Goal: Information Seeking & Learning: Understand process/instructions

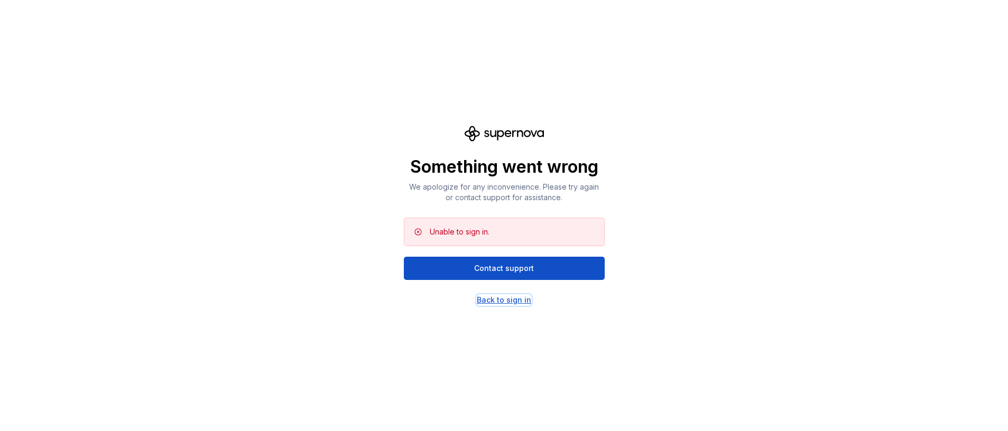
click at [504, 298] on div "Back to sign in" at bounding box center [504, 300] width 54 height 11
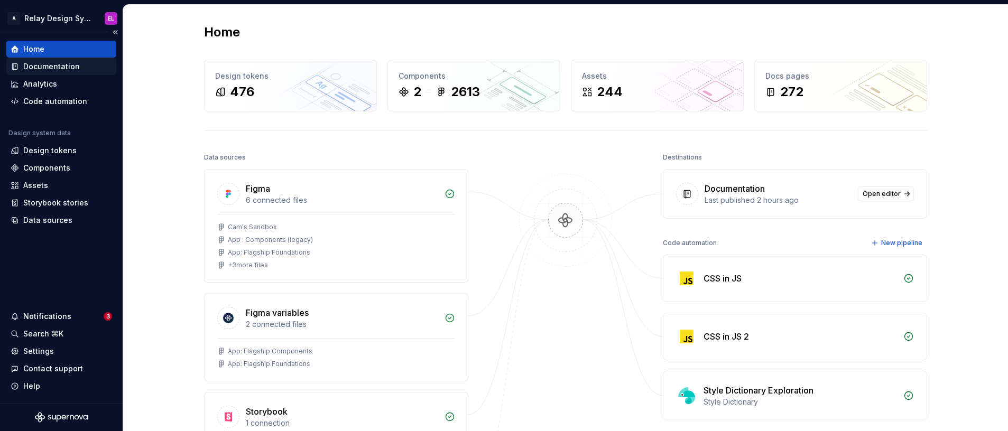
click at [60, 67] on div "Documentation" at bounding box center [51, 66] width 57 height 11
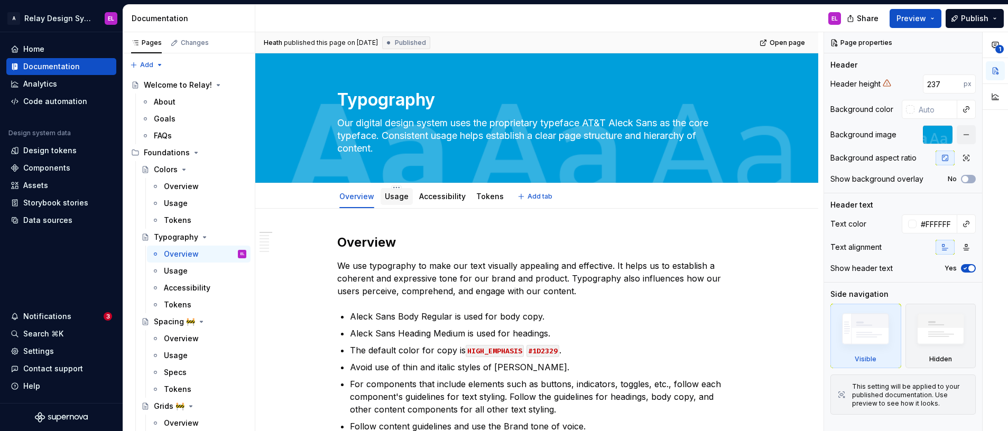
click at [394, 194] on link "Usage" at bounding box center [397, 196] width 24 height 9
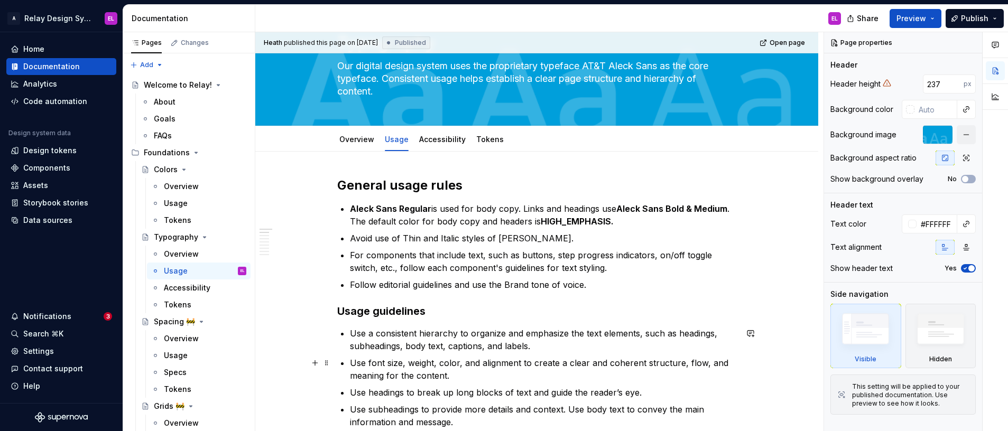
scroll to position [57, 0]
click at [357, 143] on link "Overview" at bounding box center [356, 139] width 35 height 9
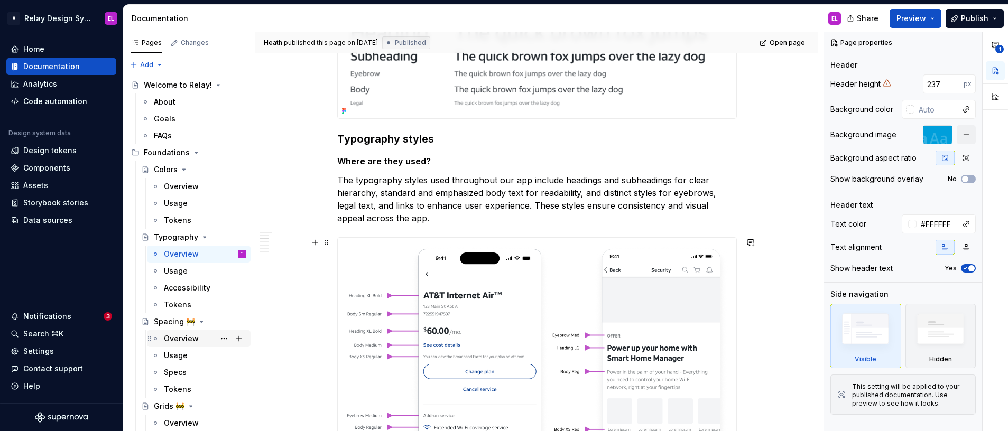
scroll to position [104, 0]
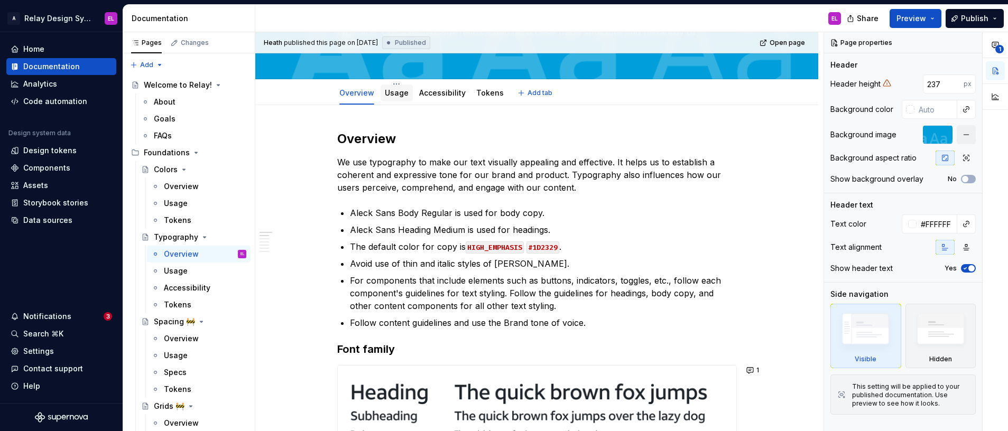
click at [395, 97] on div "Usage" at bounding box center [397, 93] width 24 height 11
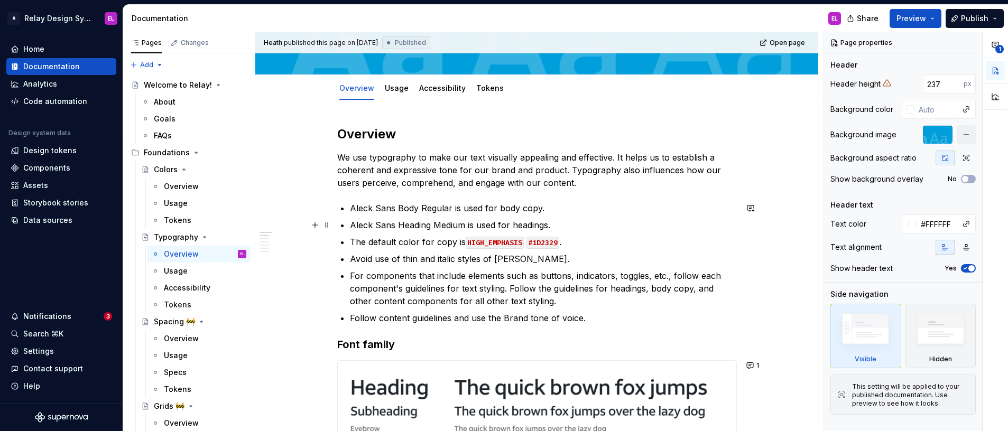
scroll to position [110, 0]
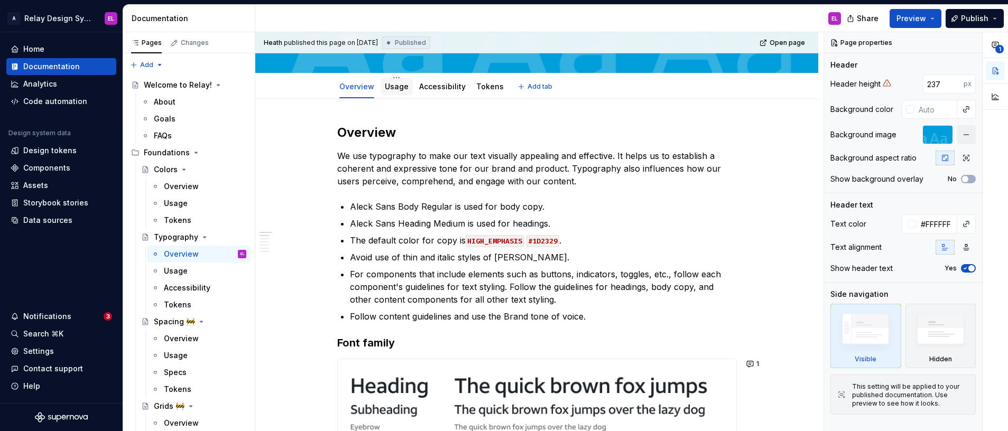
click at [389, 85] on link "Usage" at bounding box center [397, 86] width 24 height 9
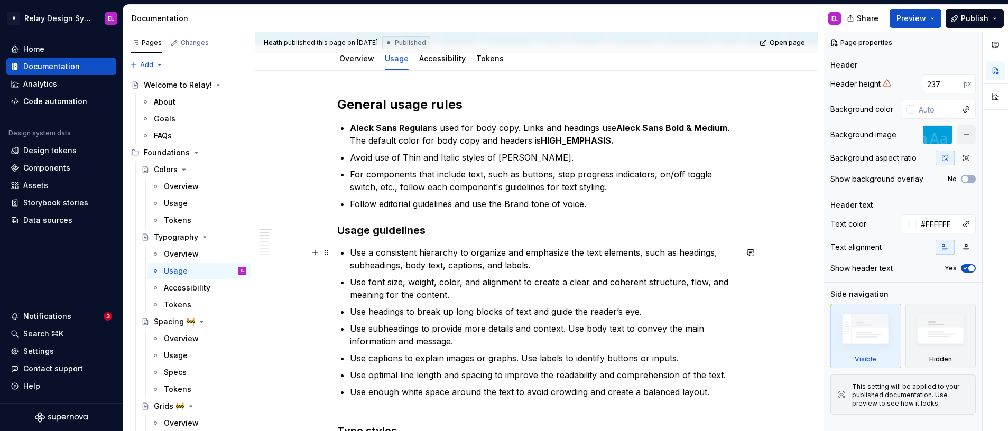
scroll to position [94, 0]
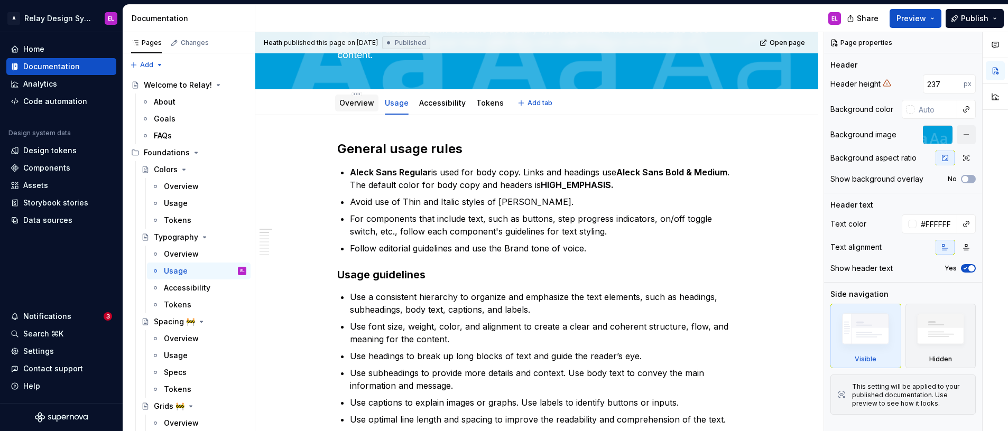
click at [358, 106] on link "Overview" at bounding box center [356, 102] width 35 height 9
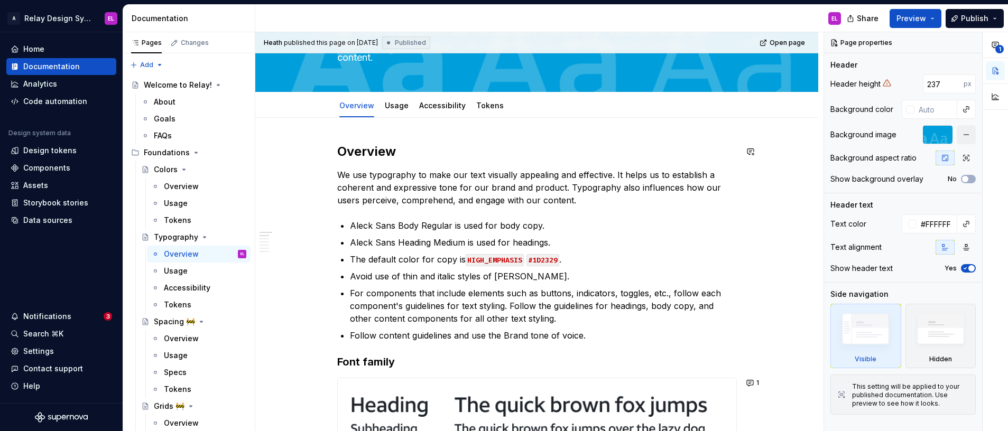
scroll to position [89, 0]
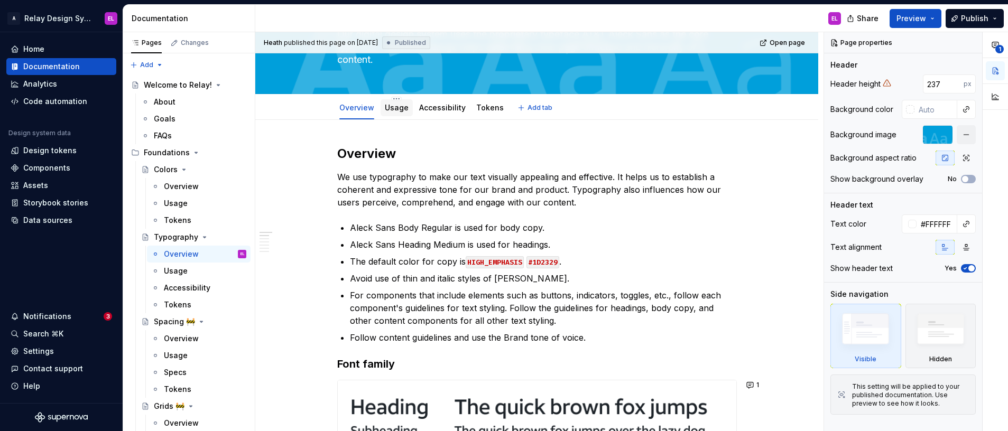
click at [396, 108] on link "Usage" at bounding box center [397, 107] width 24 height 9
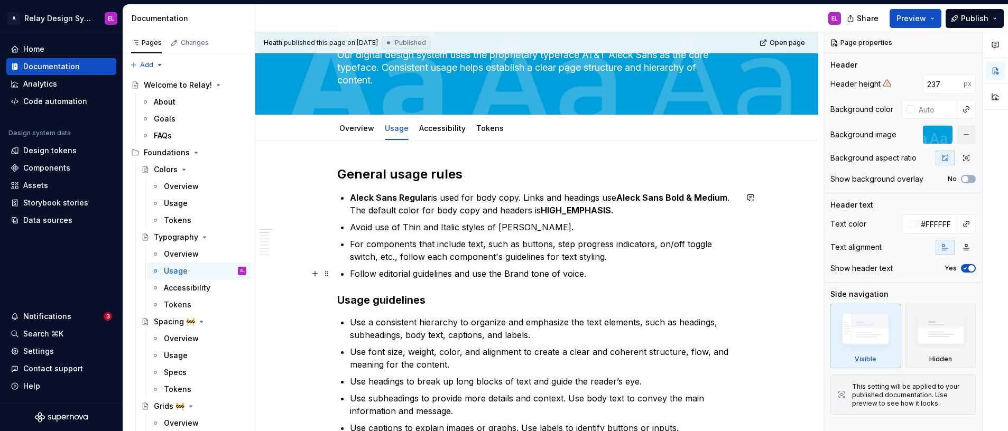
scroll to position [66, 0]
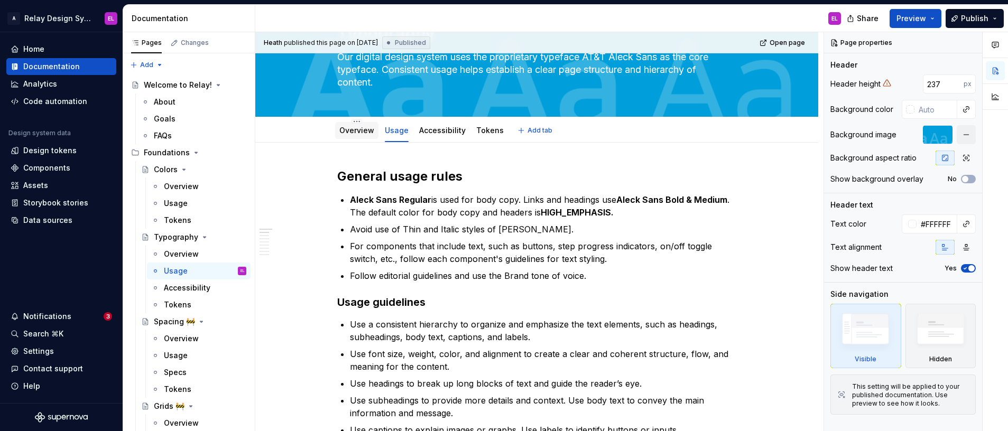
click at [363, 130] on link "Overview" at bounding box center [356, 130] width 35 height 9
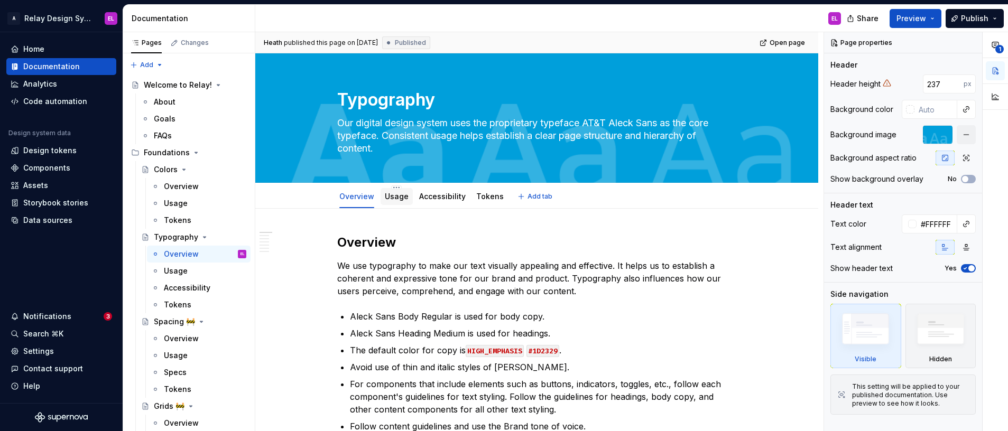
click at [394, 193] on link "Usage" at bounding box center [397, 196] width 24 height 9
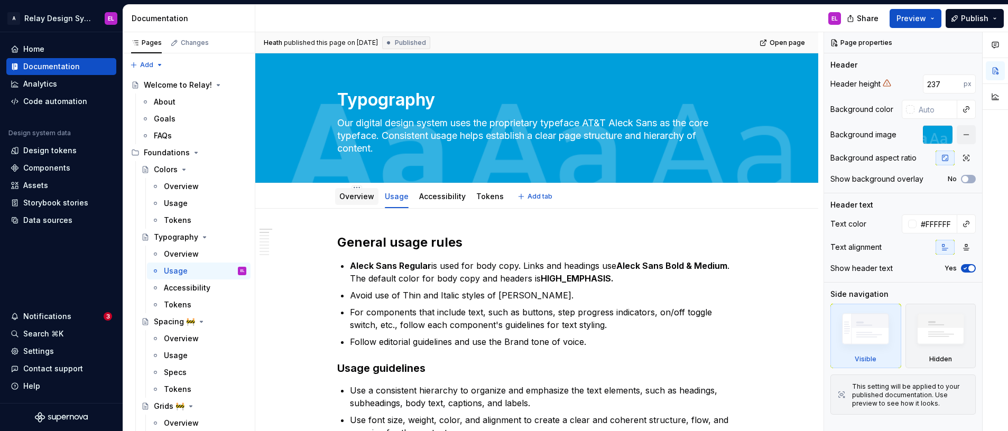
click at [344, 195] on link "Overview" at bounding box center [356, 196] width 35 height 9
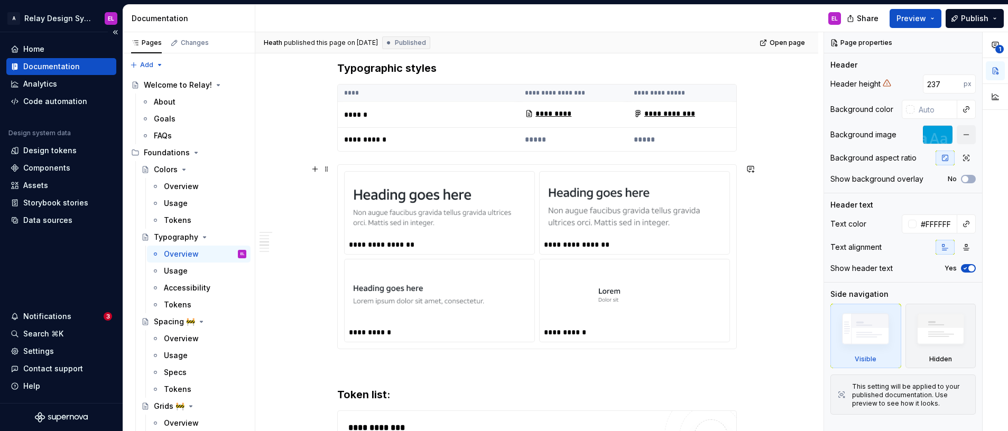
scroll to position [969, 0]
click at [329, 67] on span at bounding box center [326, 69] width 8 height 15
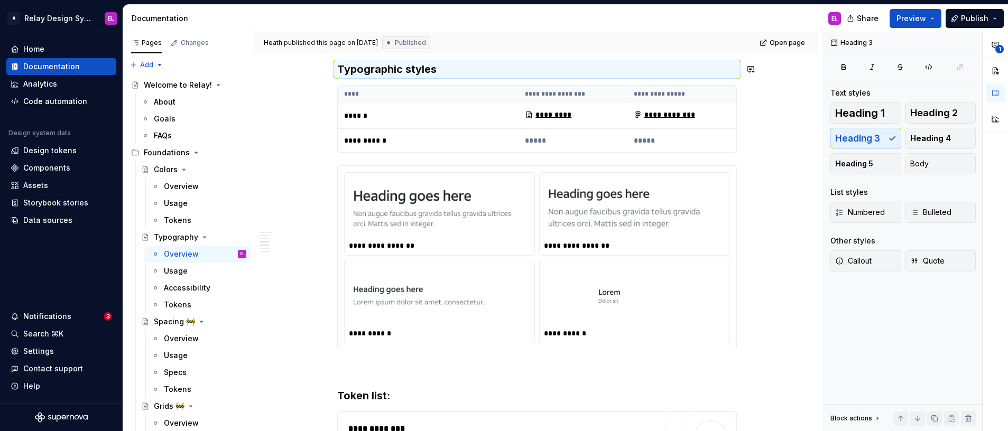
click at [281, 79] on div "**********" at bounding box center [536, 162] width 563 height 1845
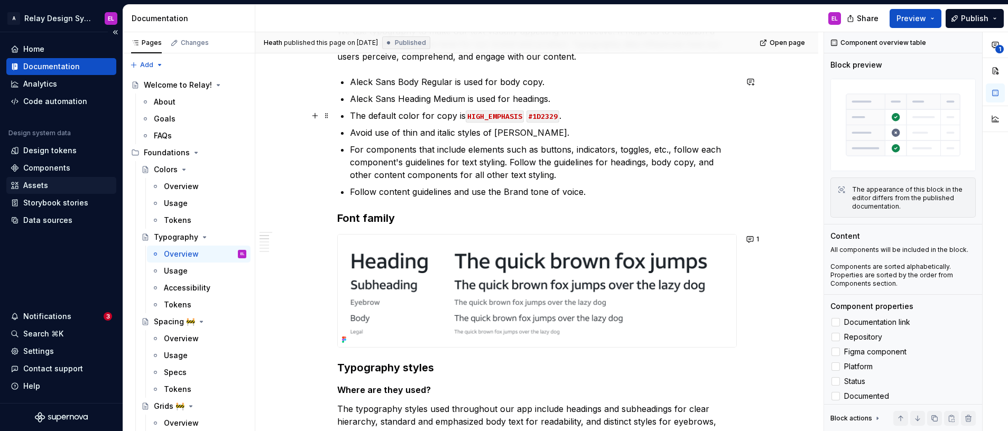
scroll to position [0, 0]
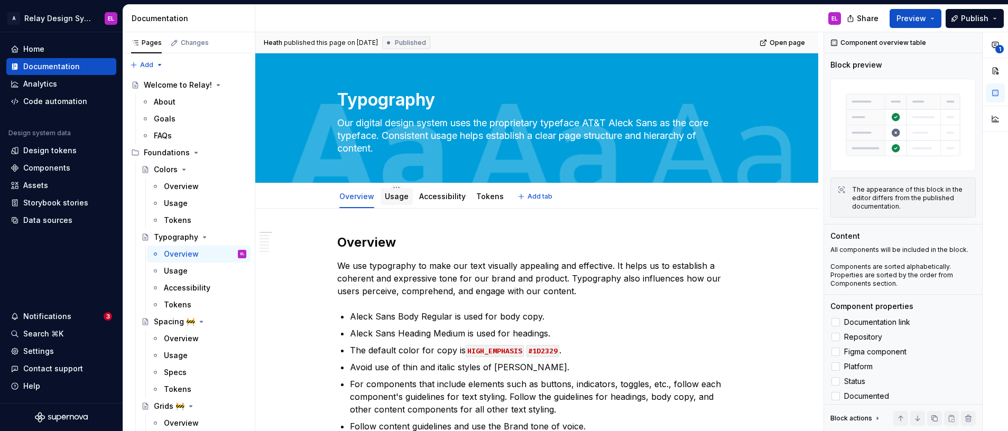
click at [388, 195] on link "Usage" at bounding box center [397, 196] width 24 height 9
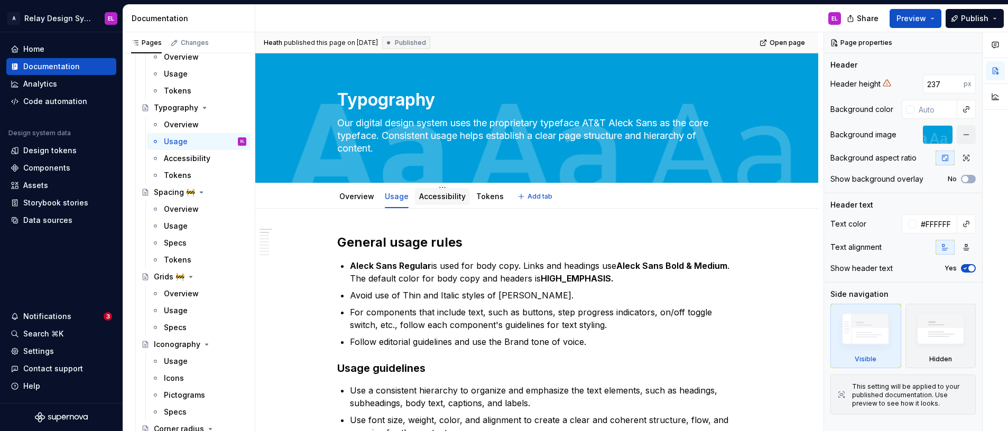
click at [434, 197] on link "Accessibility" at bounding box center [442, 196] width 46 height 9
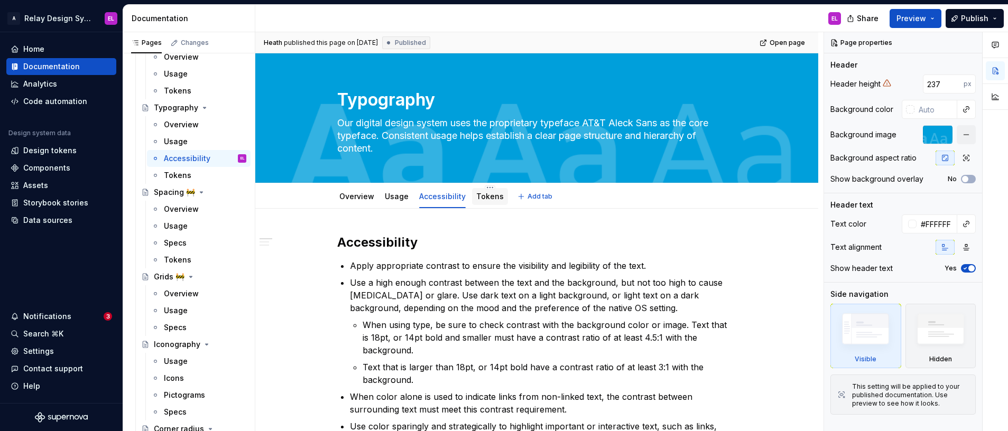
click at [486, 197] on link "Tokens" at bounding box center [489, 196] width 27 height 9
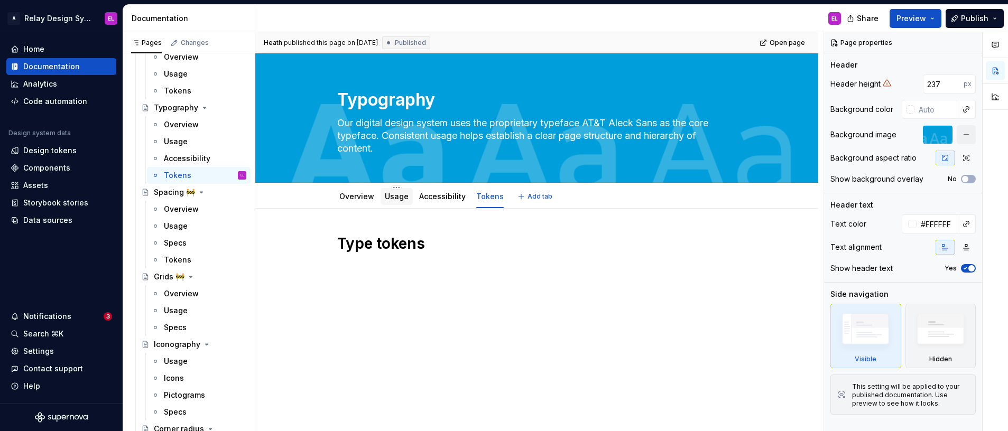
click at [396, 199] on link "Usage" at bounding box center [397, 196] width 24 height 9
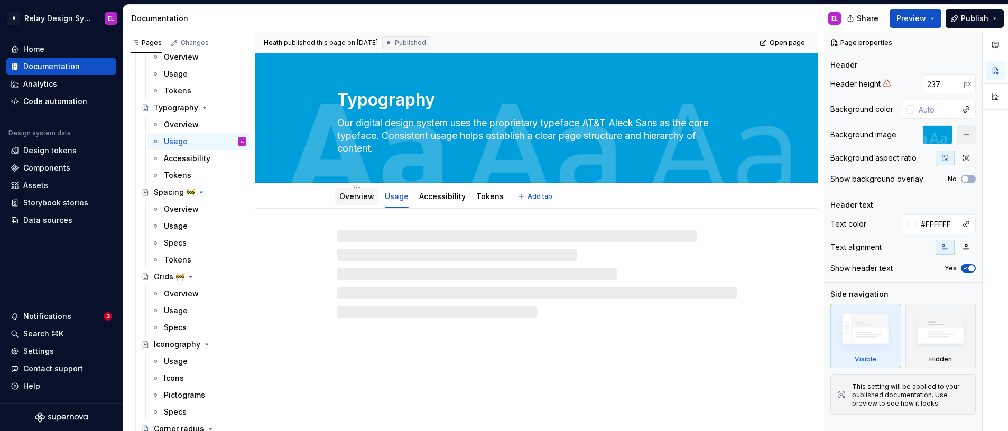
click at [351, 197] on link "Overview" at bounding box center [356, 196] width 35 height 9
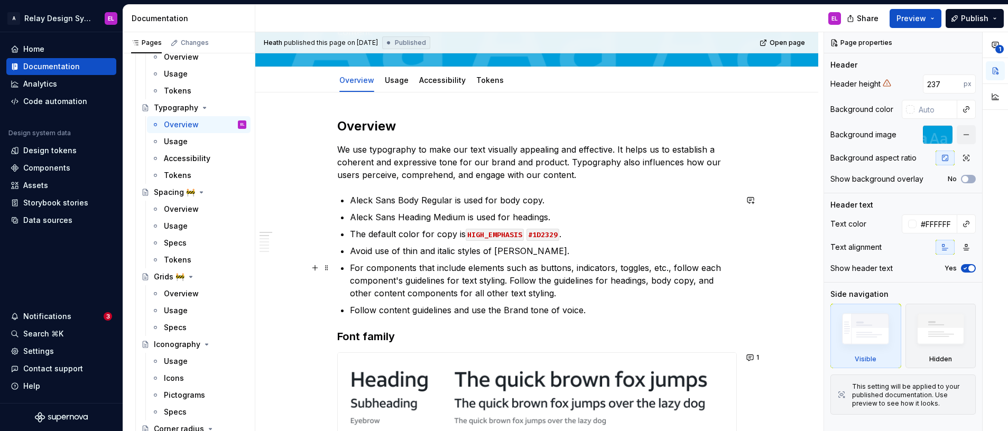
scroll to position [118, 0]
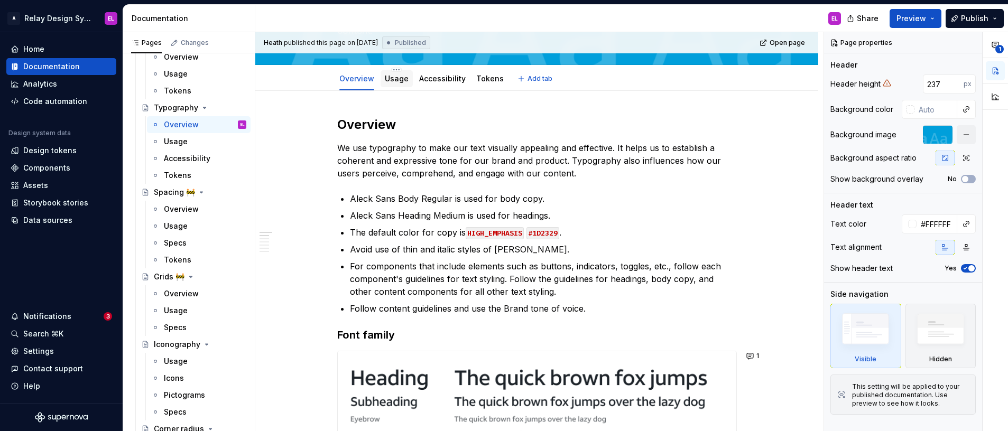
click at [396, 81] on link "Usage" at bounding box center [397, 78] width 24 height 9
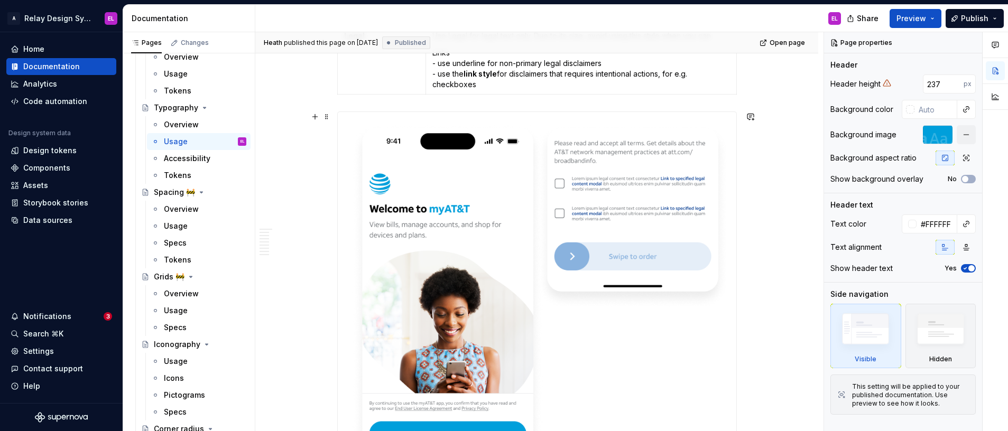
scroll to position [837, 0]
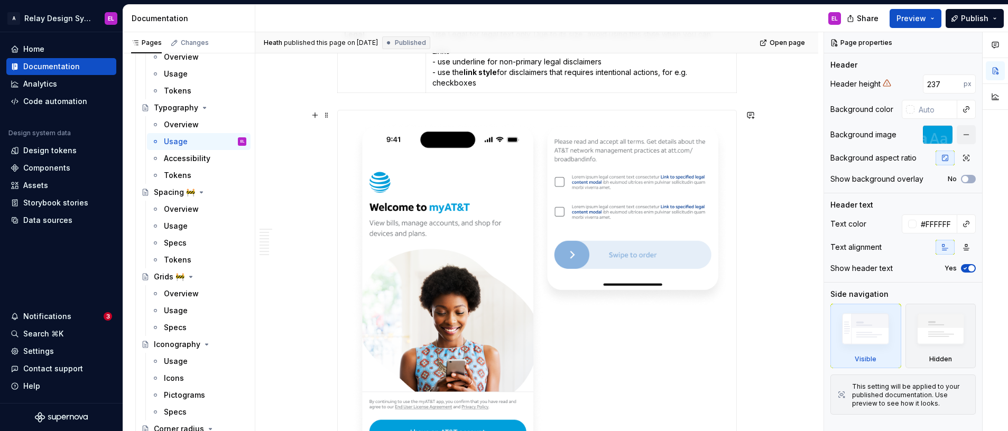
click at [594, 183] on img at bounding box center [537, 312] width 398 height 404
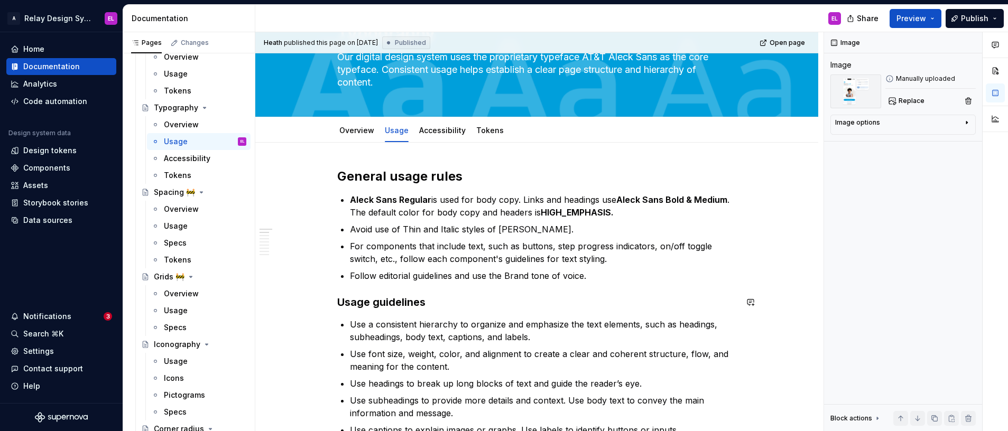
scroll to position [47, 0]
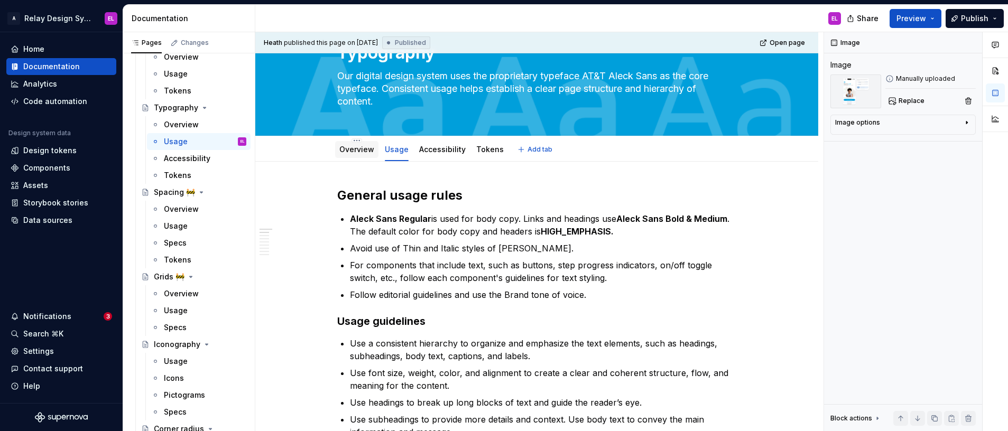
click at [362, 149] on link "Overview" at bounding box center [356, 149] width 35 height 9
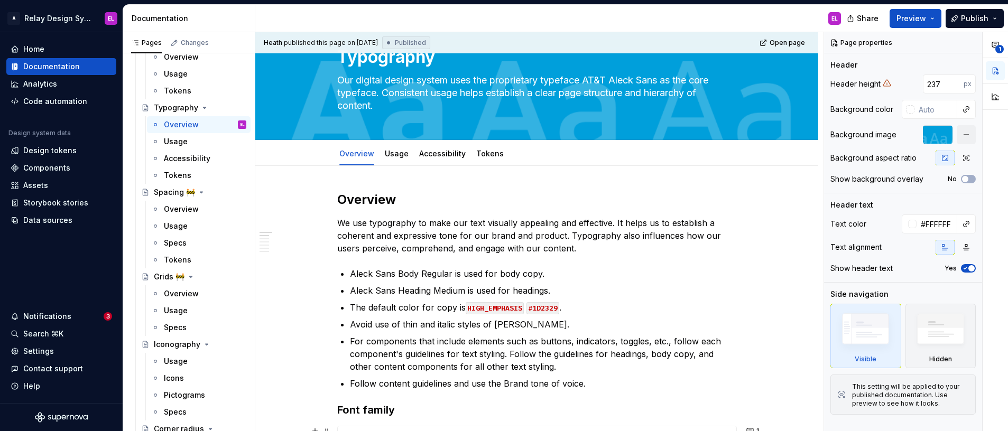
scroll to position [2, 0]
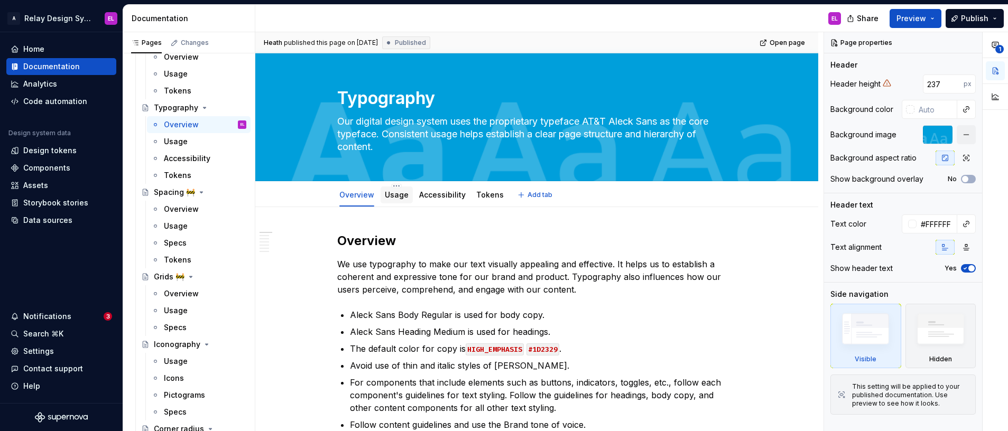
click at [395, 194] on link "Usage" at bounding box center [397, 194] width 24 height 9
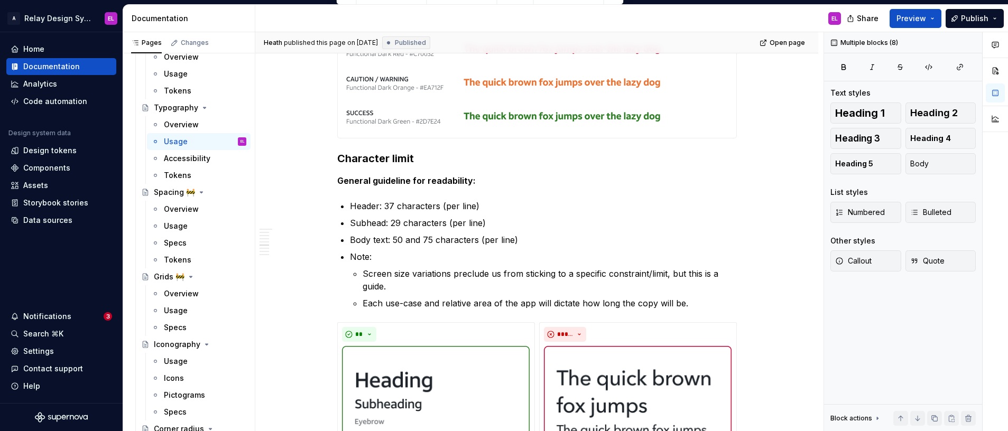
scroll to position [1965, 0]
drag, startPoint x: 337, startPoint y: 232, endPoint x: 653, endPoint y: 127, distance: 332.6
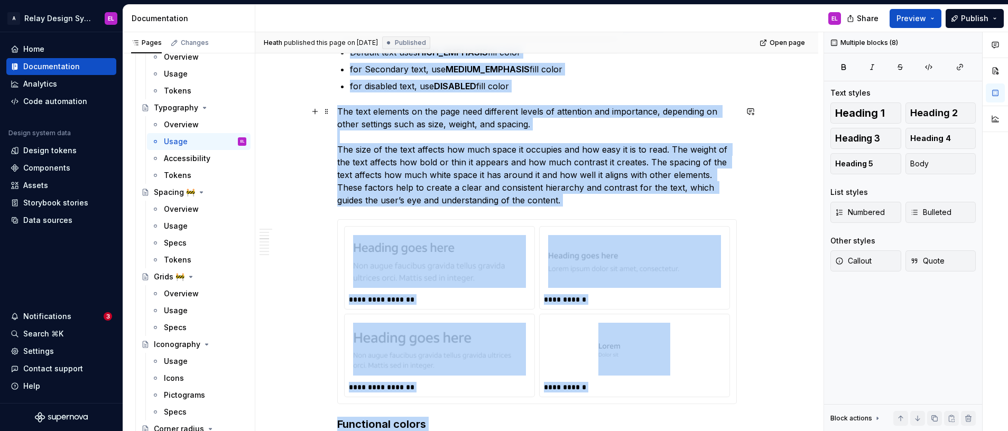
scroll to position [1235, 0]
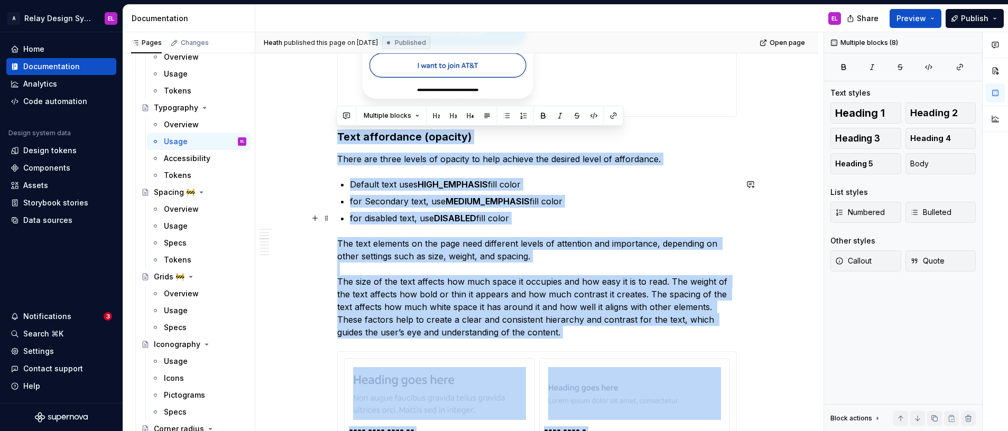
click at [550, 221] on p "for disabled text, use DISABLED fill color" at bounding box center [543, 218] width 387 height 13
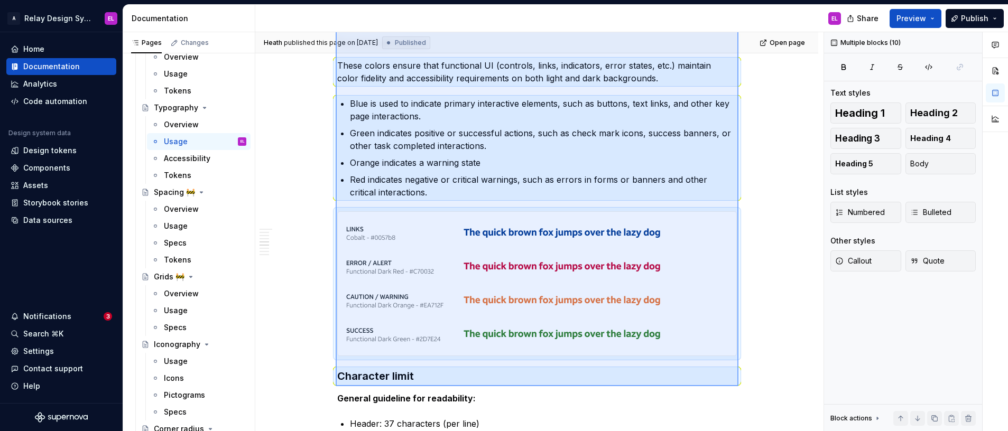
scroll to position [1756, 0]
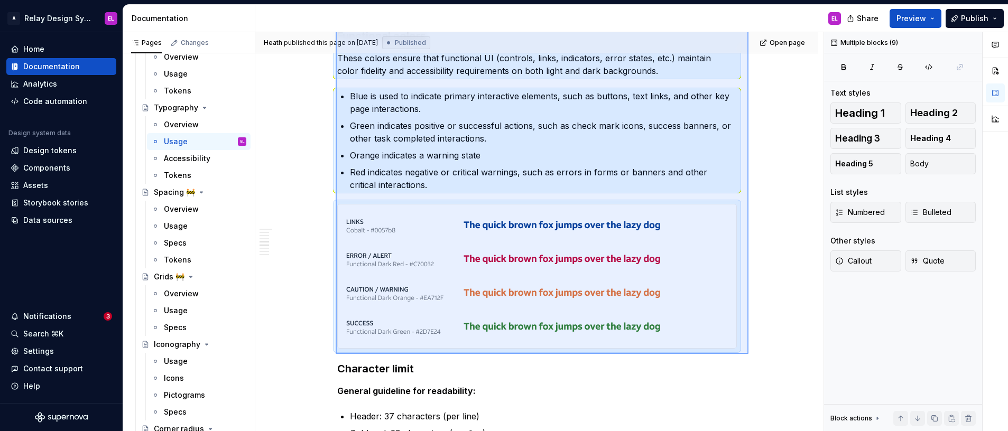
drag, startPoint x: 335, startPoint y: 136, endPoint x: 748, endPoint y: 355, distance: 467.0
click at [748, 355] on div "Heath published this page on September 4, 2025 Published Open page Typography O…" at bounding box center [539, 231] width 568 height 399
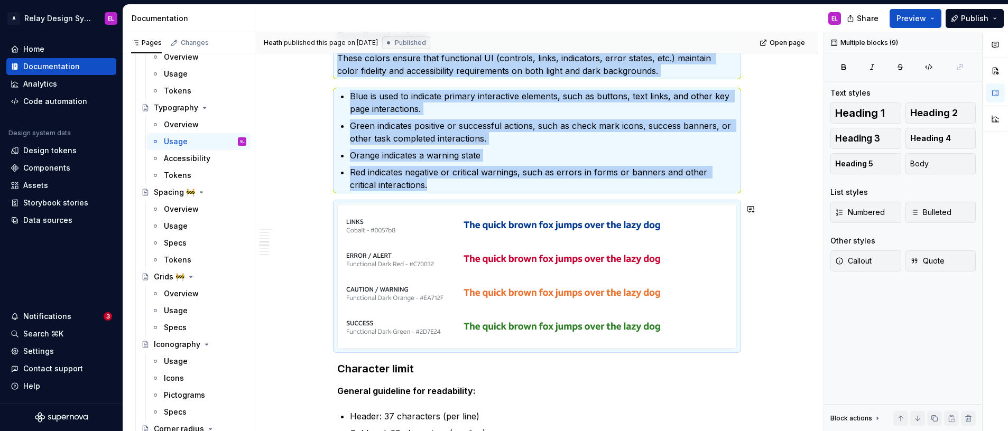
copy div "**********"
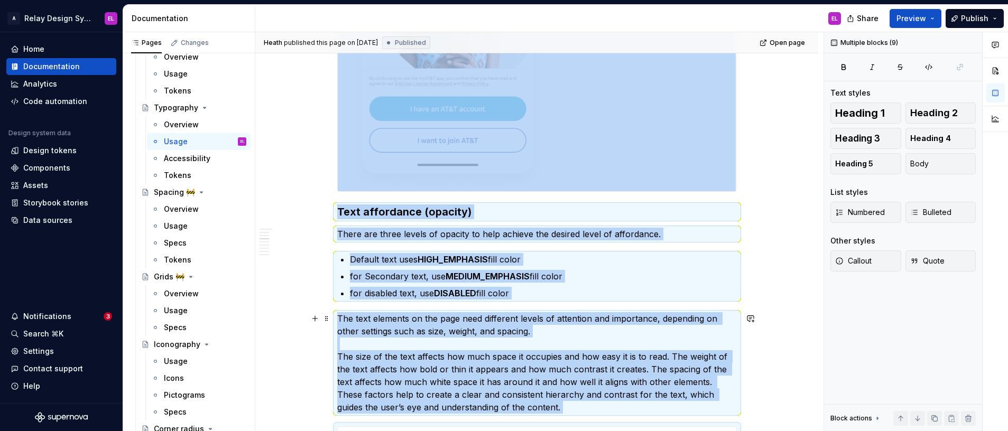
scroll to position [1201, 0]
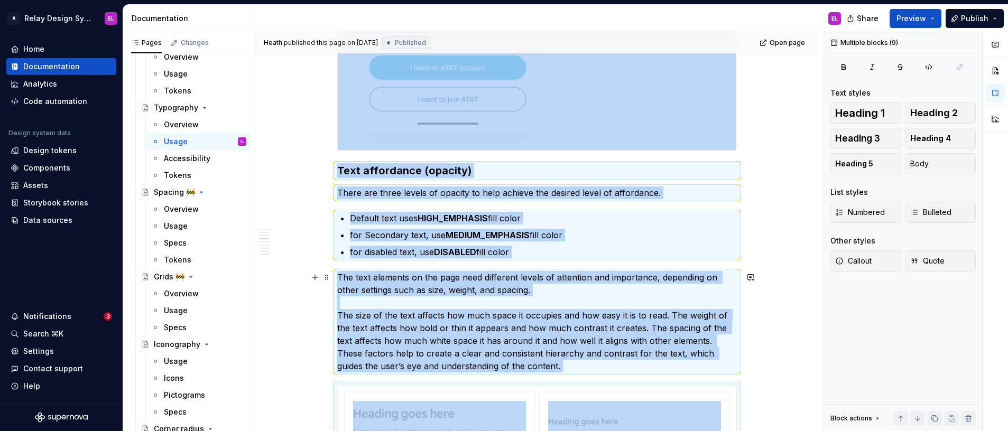
click at [362, 320] on p "The text elements on the page need different levels of attention and importance…" at bounding box center [536, 321] width 399 height 101
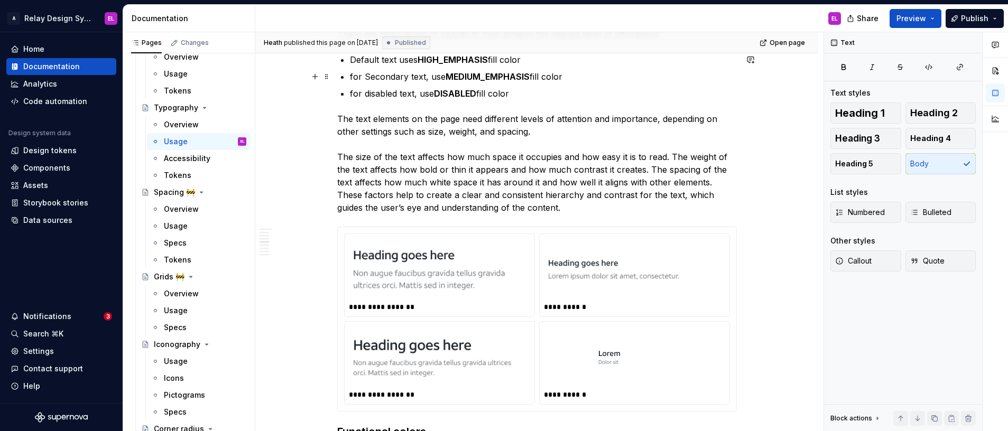
scroll to position [1355, 0]
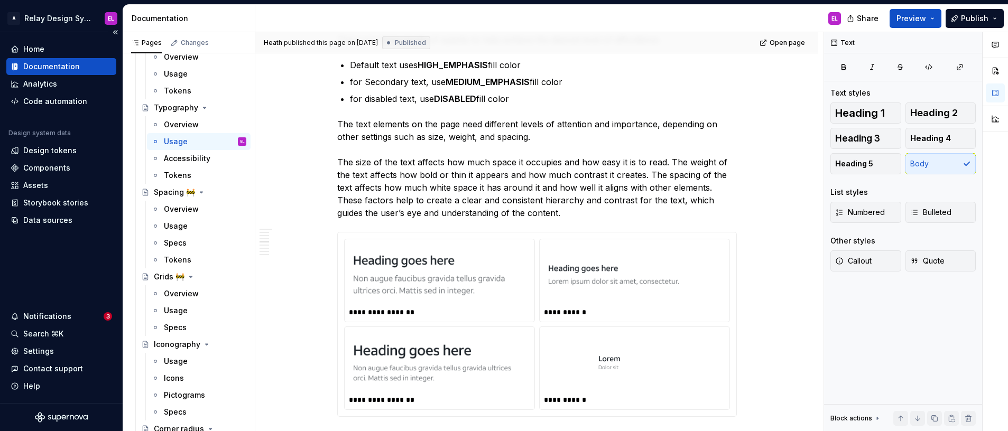
type textarea "*"
